Goal: Browse casually

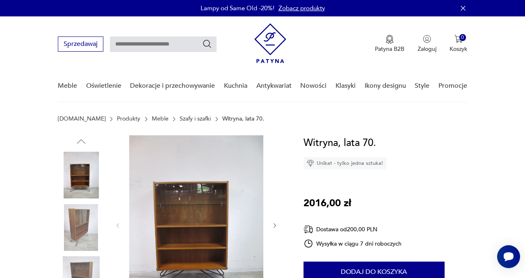
click at [87, 231] on img at bounding box center [81, 227] width 47 height 47
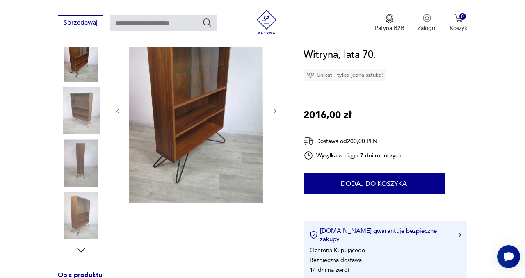
scroll to position [117, 0]
click at [85, 166] on img at bounding box center [81, 162] width 47 height 47
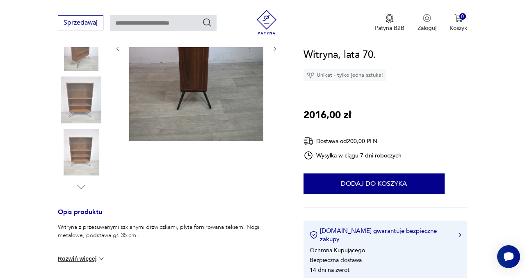
click at [81, 159] on img at bounding box center [81, 152] width 47 height 47
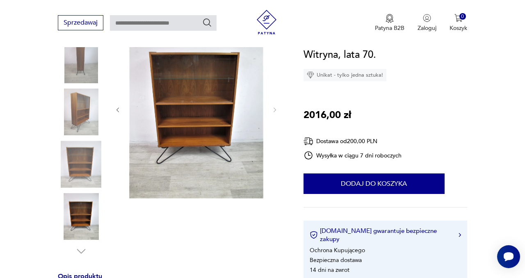
scroll to position [116, 0]
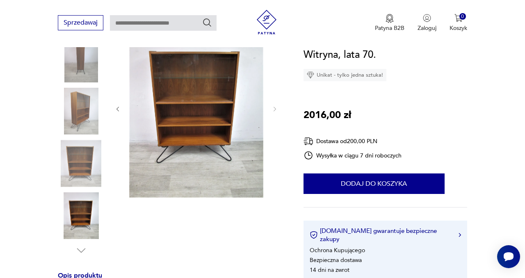
click at [221, 139] on img at bounding box center [196, 108] width 134 height 179
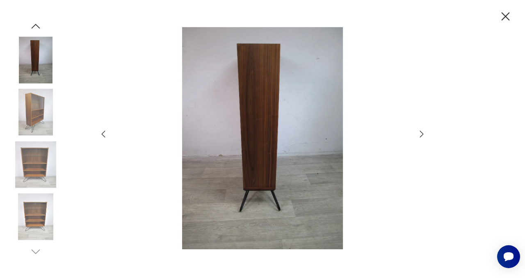
click at [104, 137] on icon "button" at bounding box center [103, 134] width 10 height 10
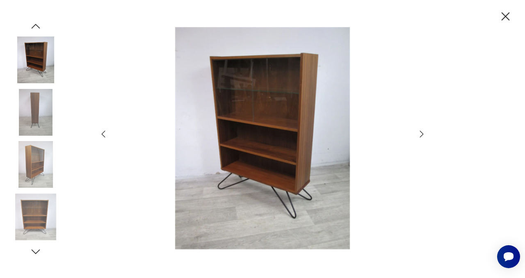
click at [421, 133] on icon "button" at bounding box center [421, 134] width 10 height 10
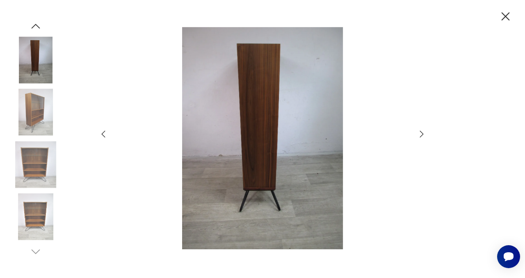
click at [421, 134] on icon "button" at bounding box center [421, 134] width 10 height 10
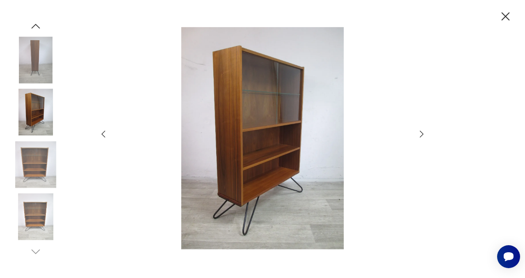
click at [421, 134] on icon "button" at bounding box center [421, 134] width 10 height 10
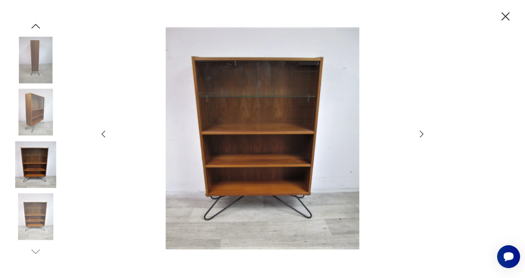
click at [421, 134] on icon "button" at bounding box center [421, 134] width 10 height 10
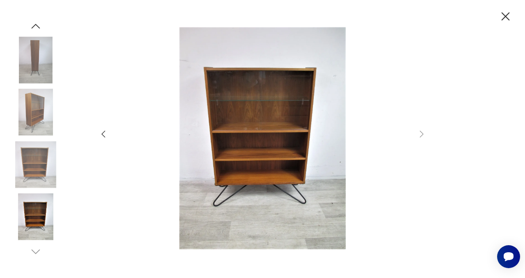
click at [505, 18] on icon "button" at bounding box center [505, 16] width 14 height 14
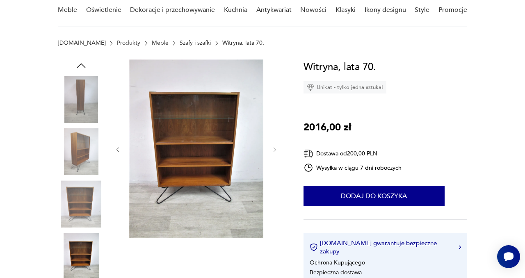
scroll to position [0, 0]
